Goal: Book appointment/travel/reservation

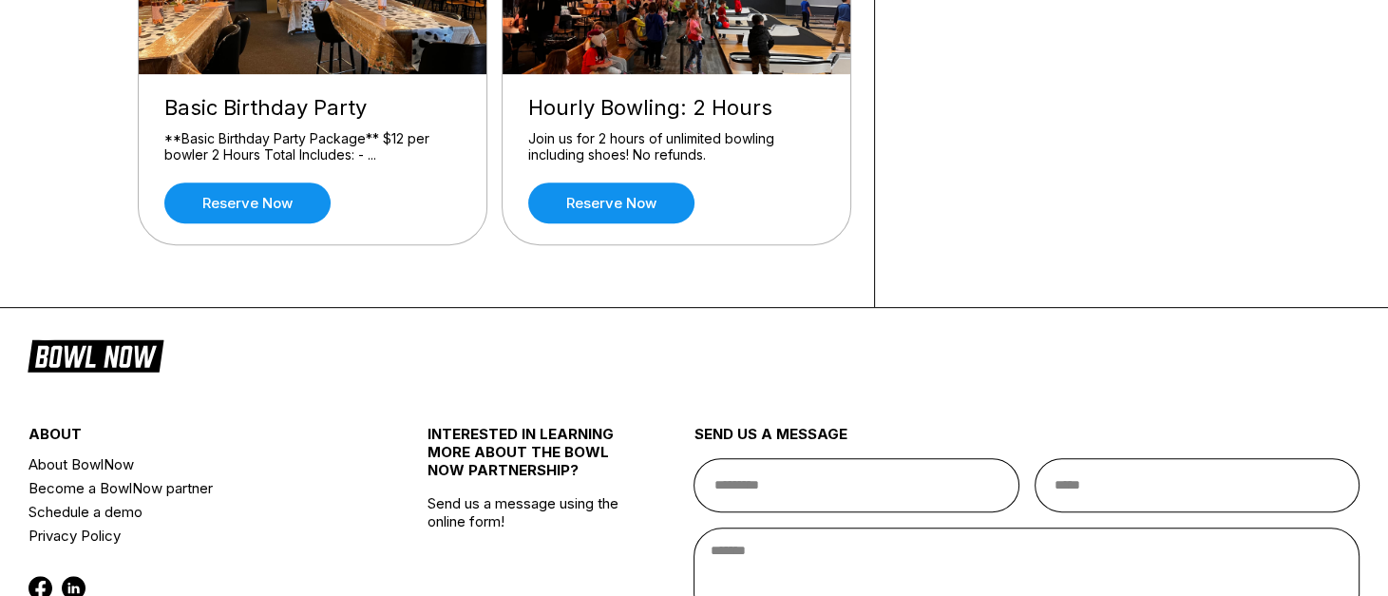
scroll to position [789, 0]
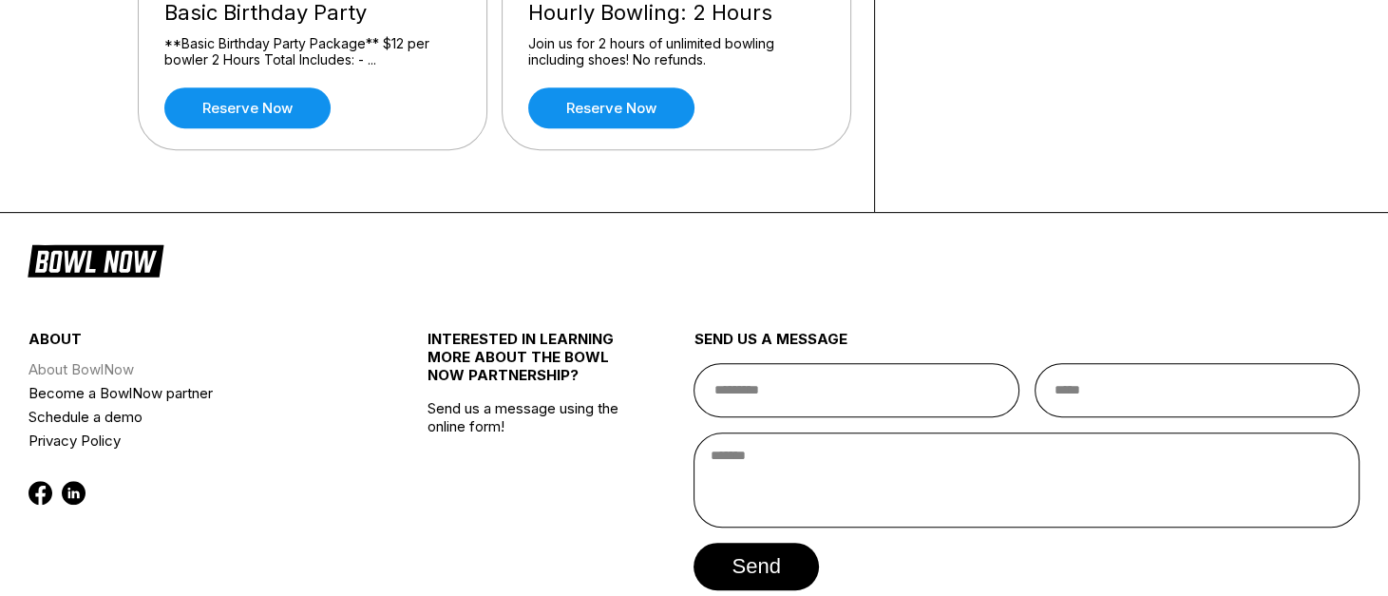
click at [87, 364] on link "About BowlNow" at bounding box center [195, 369] width 333 height 24
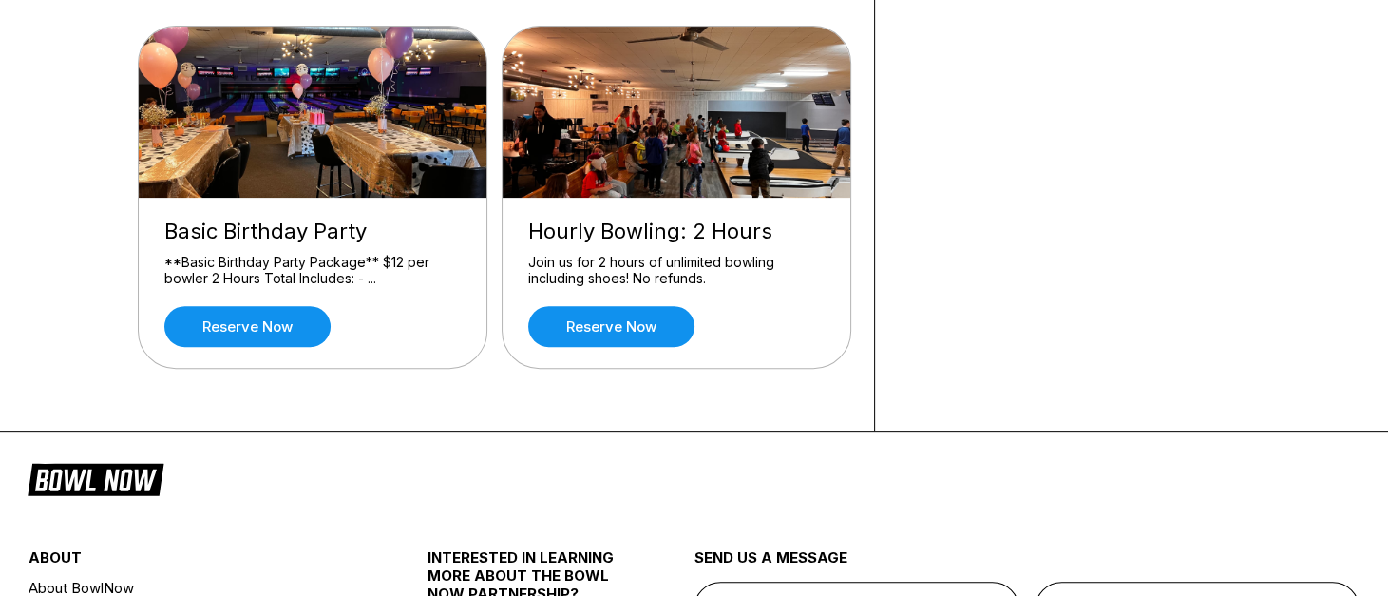
scroll to position [475, 0]
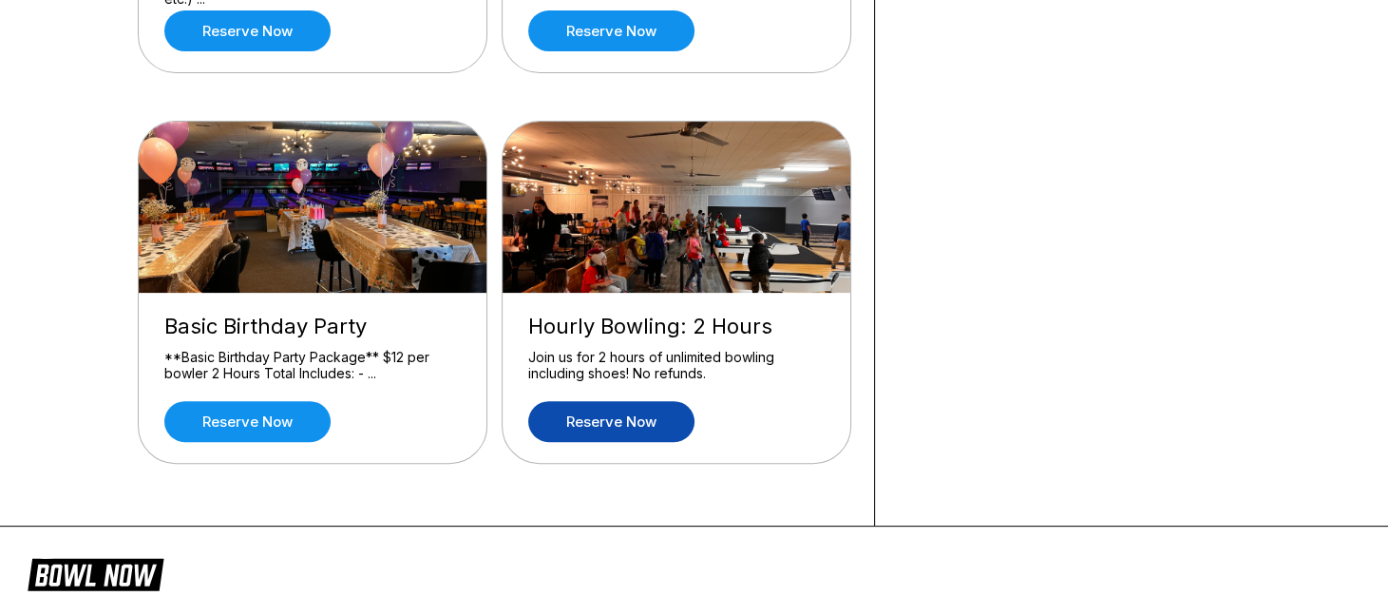
click at [597, 411] on link "Reserve now" at bounding box center [611, 421] width 166 height 41
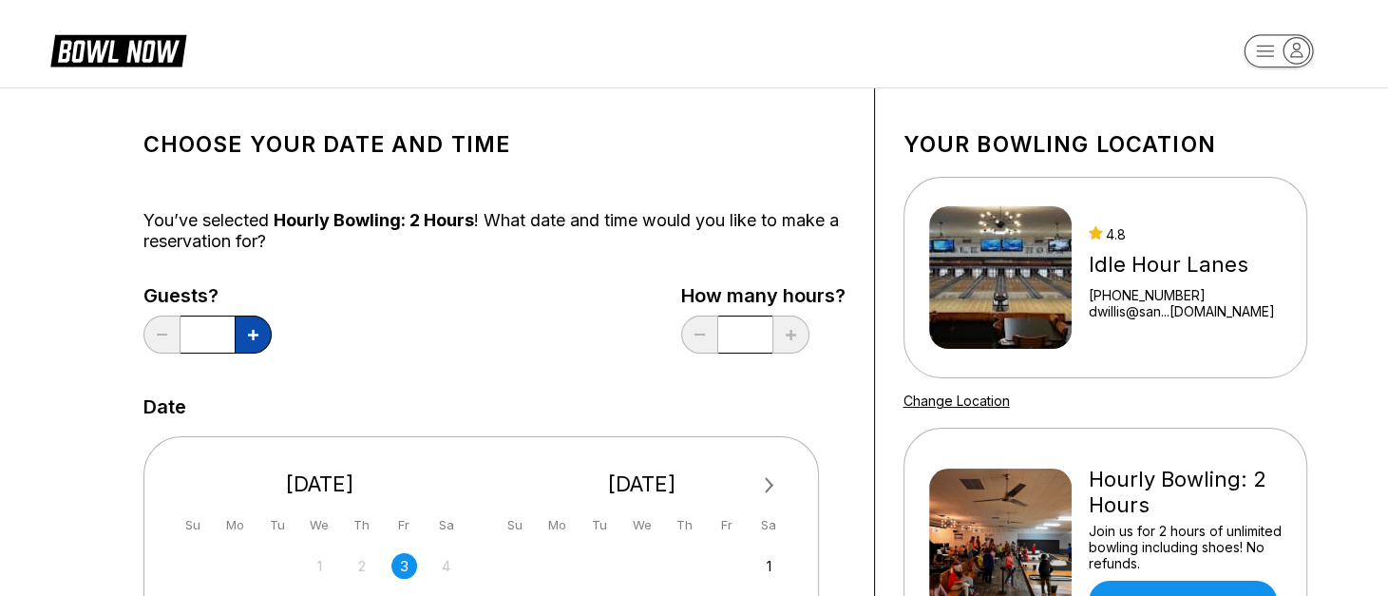
click at [251, 337] on icon at bounding box center [253, 335] width 10 height 10
type input "*"
